Goal: Obtain resource: Download file/media

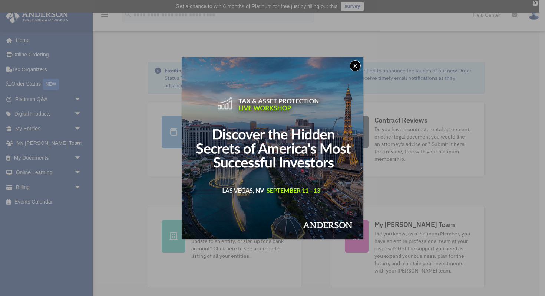
click at [355, 64] on button "x" at bounding box center [355, 65] width 11 height 11
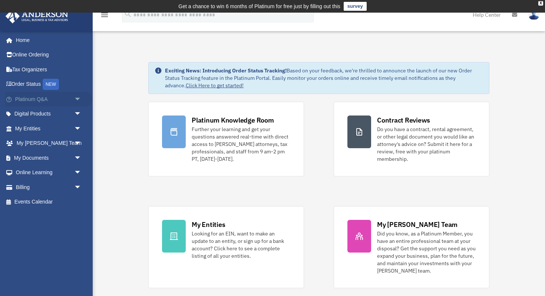
click at [77, 99] on span "arrow_drop_down" at bounding box center [81, 99] width 15 height 15
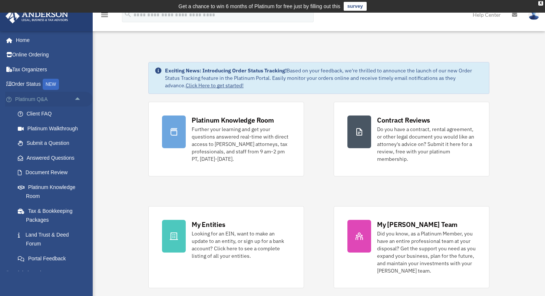
click at [77, 99] on span "arrow_drop_up" at bounding box center [81, 99] width 15 height 15
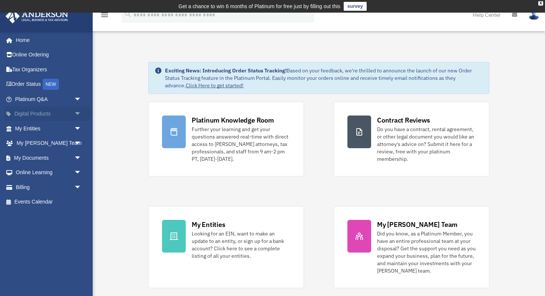
click at [79, 115] on span "arrow_drop_down" at bounding box center [81, 113] width 15 height 15
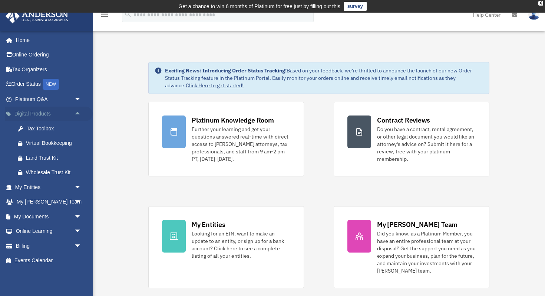
click at [77, 112] on span "arrow_drop_up" at bounding box center [81, 113] width 15 height 15
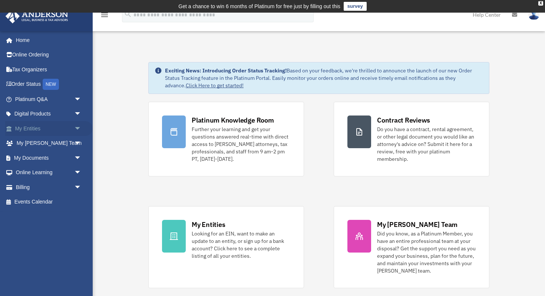
click at [79, 130] on span "arrow_drop_down" at bounding box center [81, 128] width 15 height 15
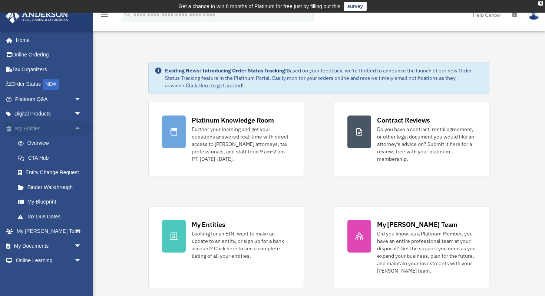
click at [77, 128] on span "arrow_drop_up" at bounding box center [81, 128] width 15 height 15
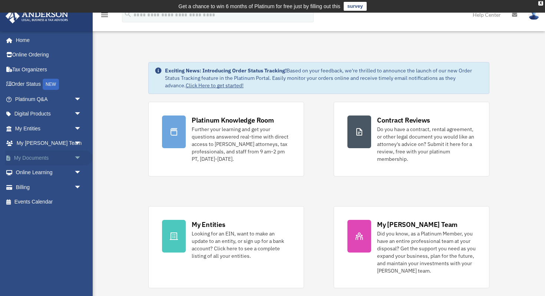
click at [77, 158] on span "arrow_drop_down" at bounding box center [81, 157] width 15 height 15
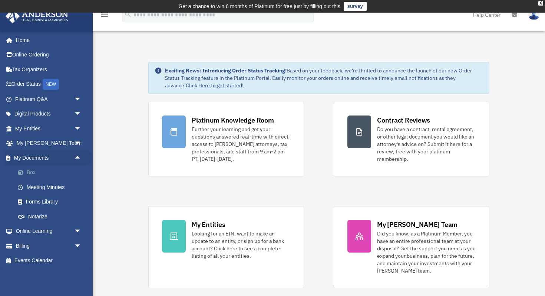
click at [46, 174] on link "Box" at bounding box center [51, 172] width 82 height 15
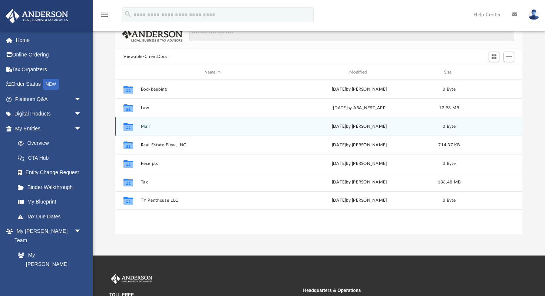
scroll to position [64, 0]
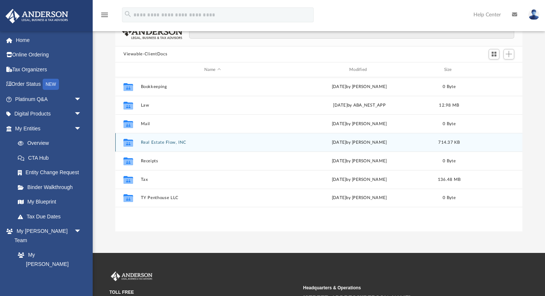
click at [172, 142] on button "Real Estate Flow, INC" at bounding box center [213, 142] width 144 height 5
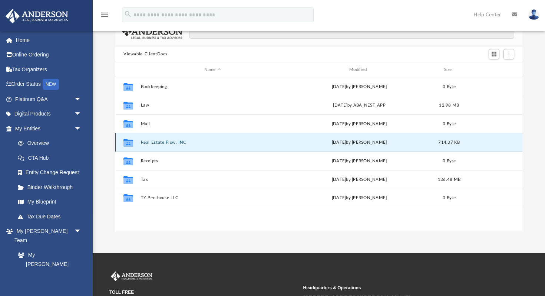
click at [172, 142] on button "Real Estate Flow, INC" at bounding box center [213, 142] width 144 height 5
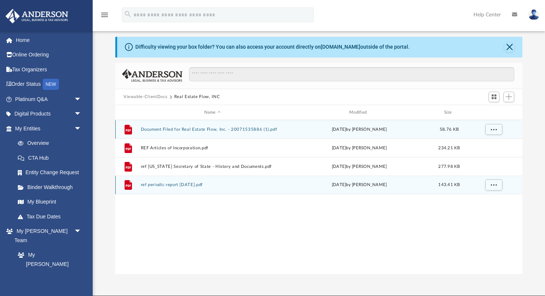
scroll to position [14, 0]
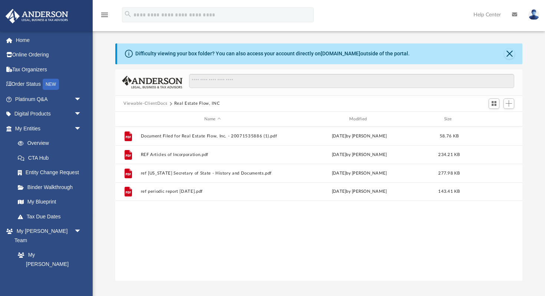
click at [147, 102] on button "Viewable-ClientDocs" at bounding box center [146, 103] width 44 height 7
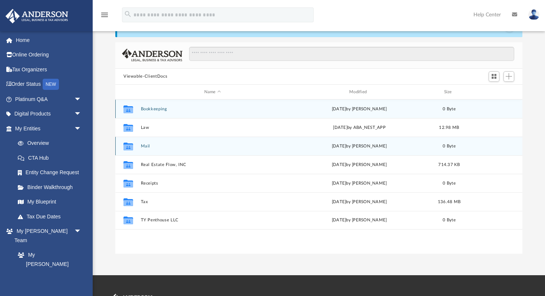
scroll to position [42, 0]
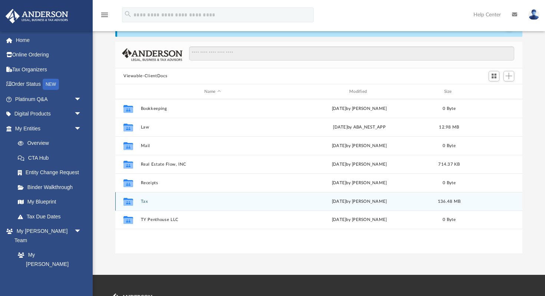
click at [147, 203] on button "Tax" at bounding box center [213, 201] width 144 height 5
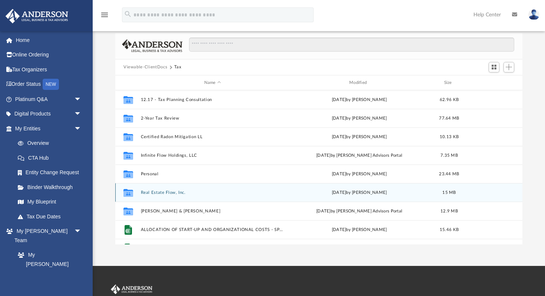
scroll to position [49, 0]
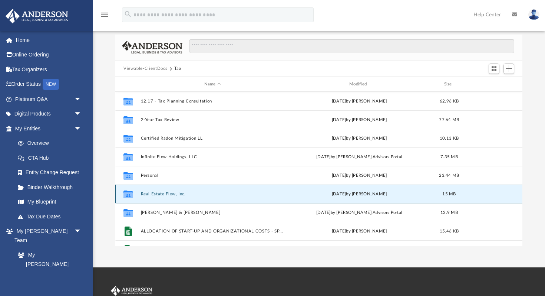
click at [165, 193] on button "Real Estate Flow, Inc." at bounding box center [213, 193] width 144 height 5
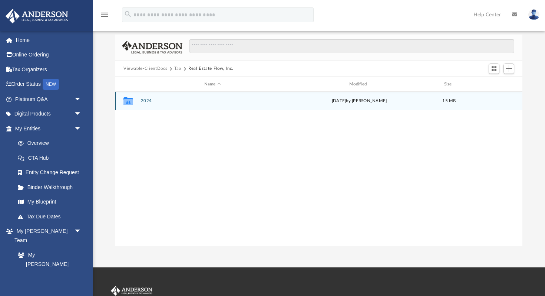
click at [146, 101] on button "2024" at bounding box center [213, 101] width 144 height 5
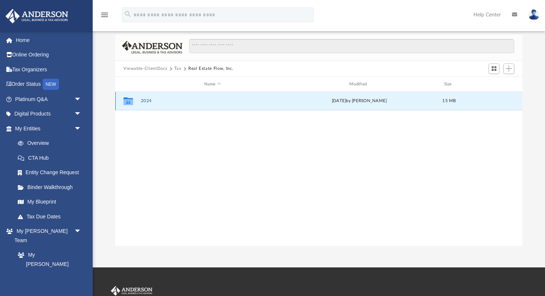
click at [146, 101] on button "2024" at bounding box center [213, 101] width 144 height 5
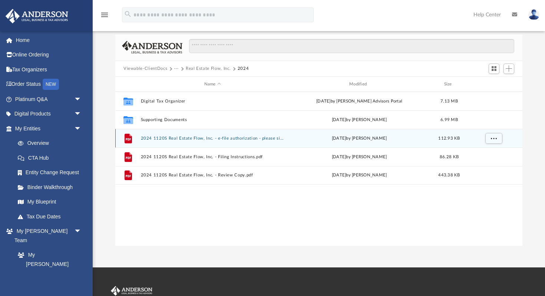
click at [206, 142] on div "File 2024 1120S Real Estate Flow, Inc. - e-file authorization - please sign.pdf…" at bounding box center [318, 138] width 407 height 19
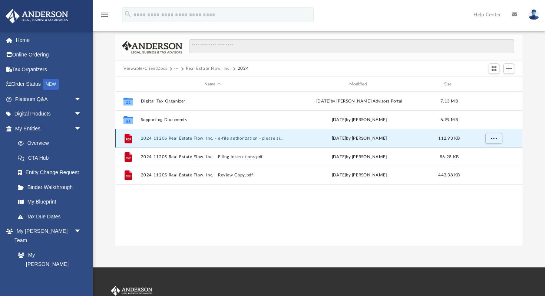
click at [206, 142] on div "File 2024 1120S Real Estate Flow, Inc. - e-file authorization - please sign.pdf…" at bounding box center [318, 138] width 407 height 19
click at [210, 139] on button "2024 1120S Real Estate Flow, Inc. - e-file authorization - please sign.pdf" at bounding box center [213, 138] width 144 height 5
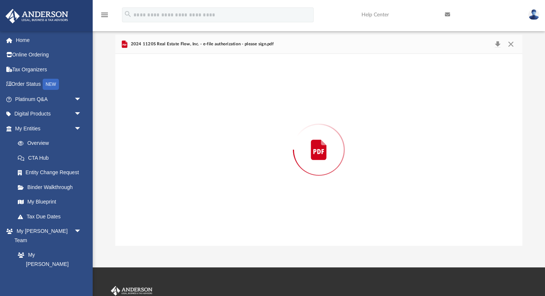
click at [210, 139] on div "Preview" at bounding box center [318, 149] width 407 height 191
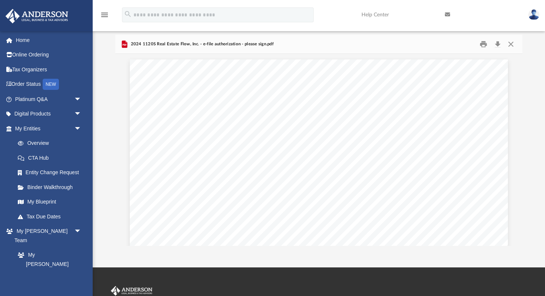
scroll to position [0, 0]
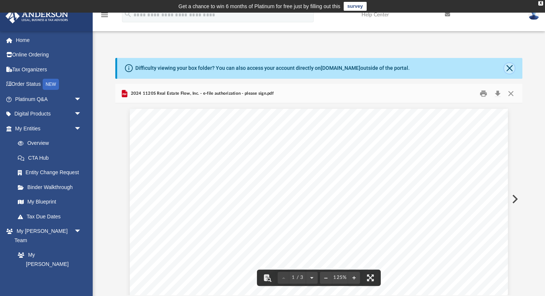
click at [507, 67] on button "Close" at bounding box center [509, 68] width 10 height 10
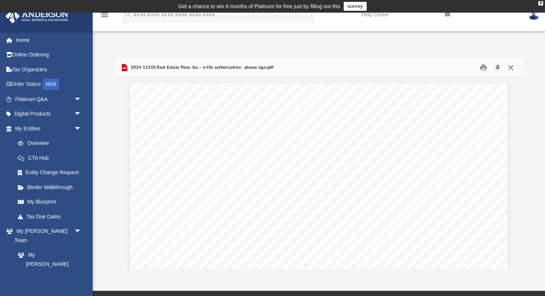
click at [512, 69] on button "Close" at bounding box center [510, 67] width 13 height 11
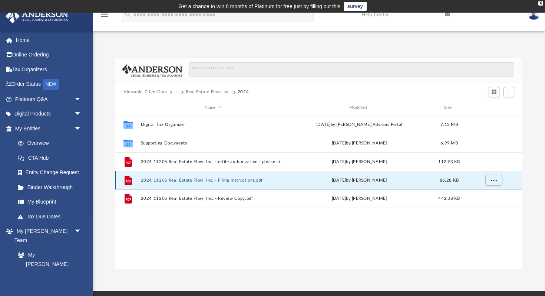
click at [229, 180] on button "2024 1120S Real Estate Flow, Inc. - Filing Instructions.pdf" at bounding box center [213, 180] width 144 height 5
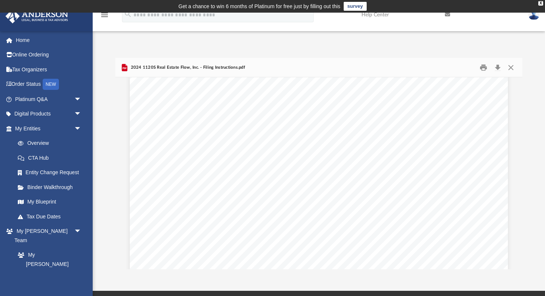
scroll to position [1157, 0]
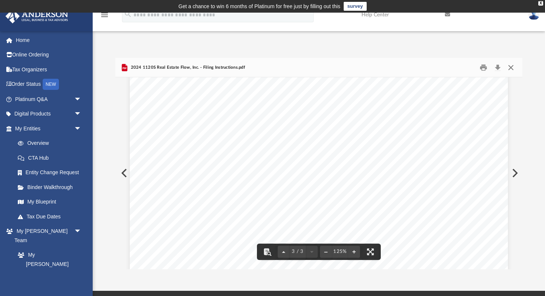
click at [511, 68] on button "Close" at bounding box center [510, 67] width 13 height 11
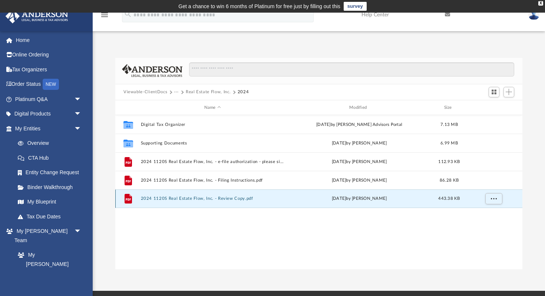
click at [254, 199] on button "2024 1120S Real Estate Flow, Inc. - Review Copy.pdf" at bounding box center [213, 198] width 144 height 5
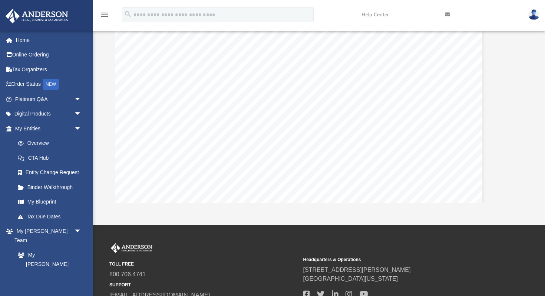
scroll to position [9483, 23]
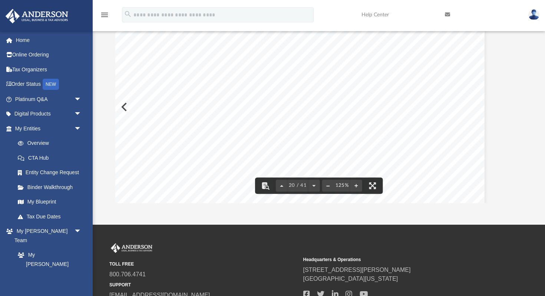
click at [329, 184] on button "File preview" at bounding box center [328, 185] width 12 height 16
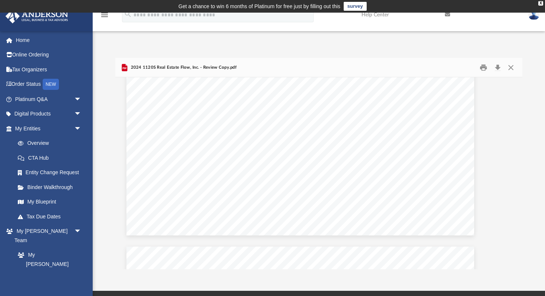
scroll to position [15678, 19]
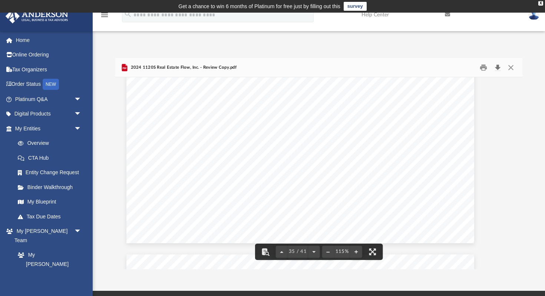
click at [499, 69] on button "Download" at bounding box center [497, 67] width 13 height 11
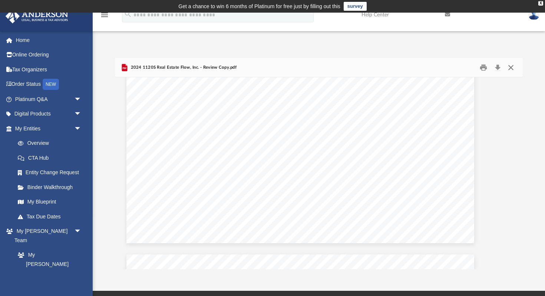
click at [509, 67] on button "Close" at bounding box center [510, 67] width 13 height 11
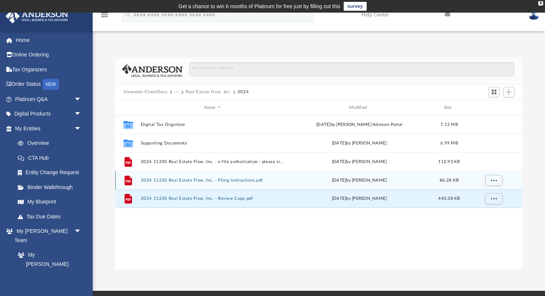
click at [233, 182] on button "2024 1120S Real Estate Flow, Inc. - Filing Instructions.pdf" at bounding box center [213, 180] width 144 height 5
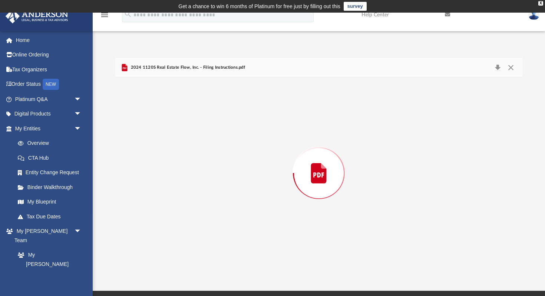
click at [233, 182] on div "Preview" at bounding box center [318, 172] width 407 height 191
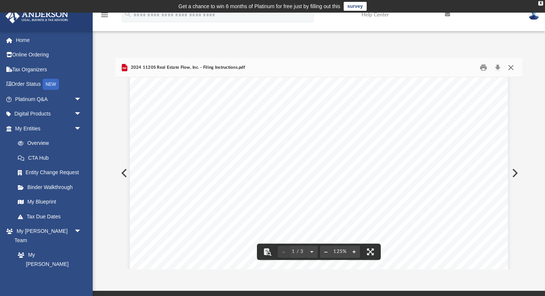
click at [511, 69] on button "Close" at bounding box center [510, 67] width 13 height 11
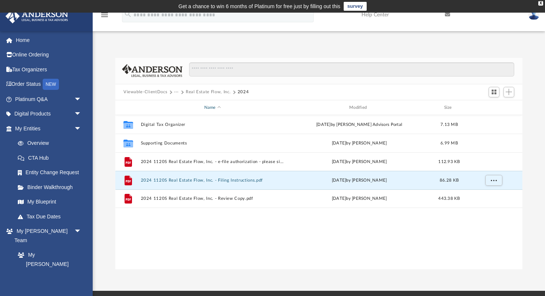
click at [230, 104] on div "Name" at bounding box center [213, 107] width 144 height 7
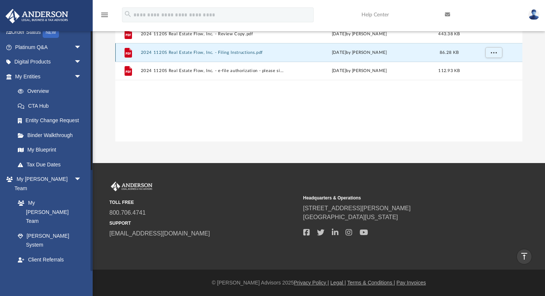
scroll to position [0, 0]
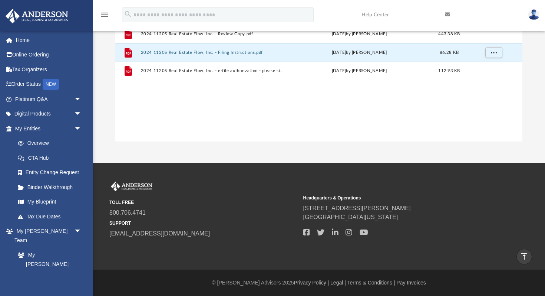
click at [534, 17] on img at bounding box center [534, 14] width 11 height 11
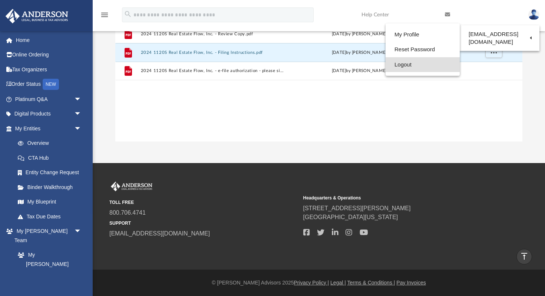
click at [410, 61] on link "Logout" at bounding box center [423, 64] width 74 height 15
